Goal: Task Accomplishment & Management: Use online tool/utility

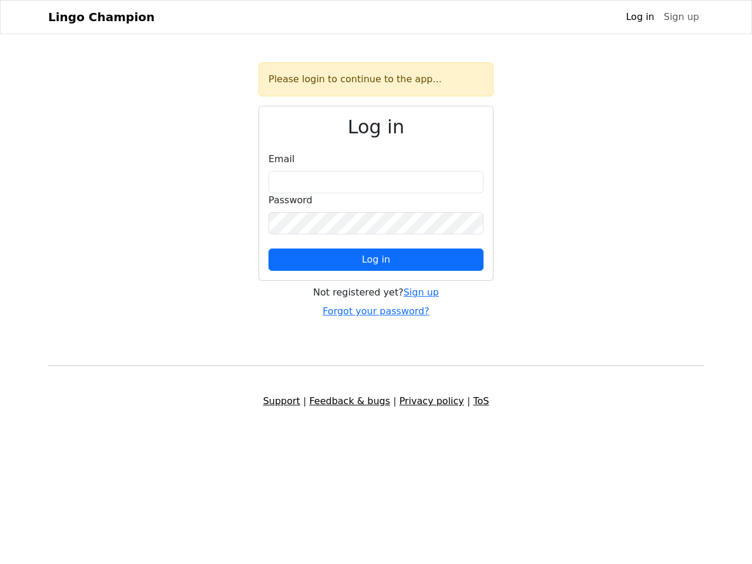
click at [376, 260] on span "Log in" at bounding box center [376, 259] width 28 height 11
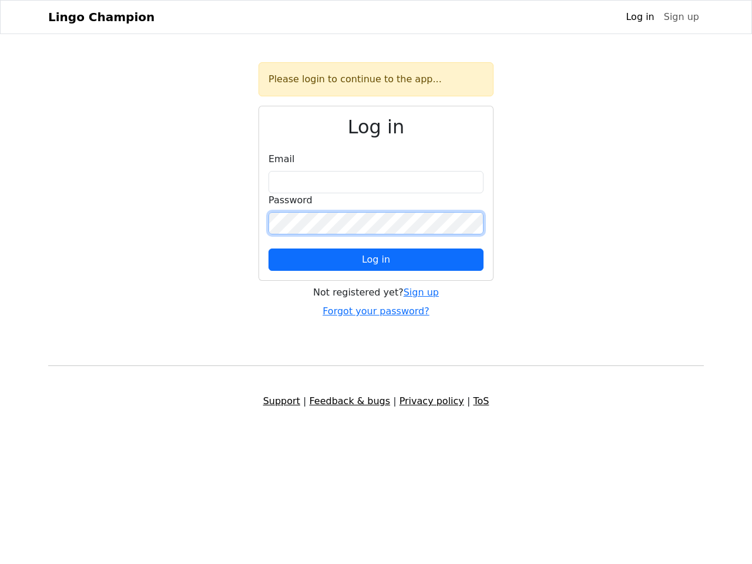
click at [376, 260] on span "Log in" at bounding box center [376, 259] width 28 height 11
